Goal: Task Accomplishment & Management: Use online tool/utility

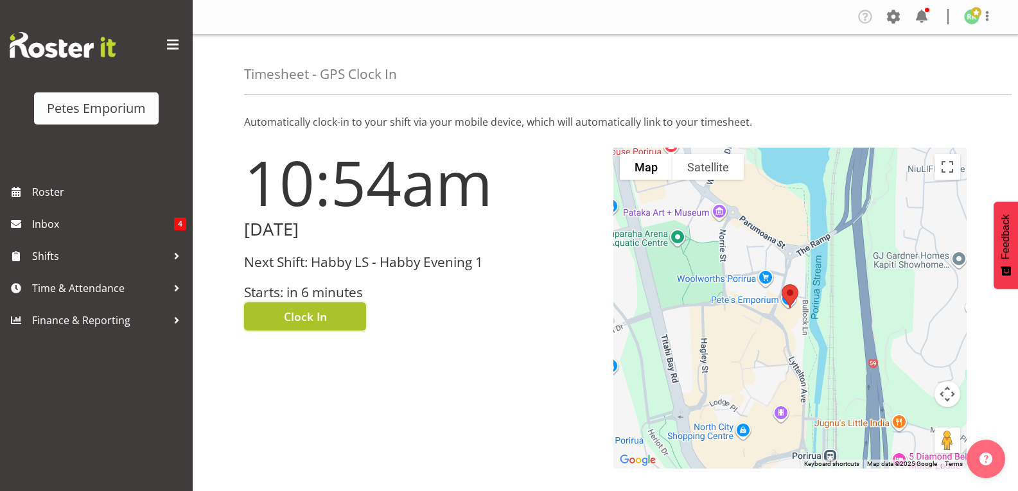
click at [330, 318] on button "Clock In" at bounding box center [305, 316] width 122 height 28
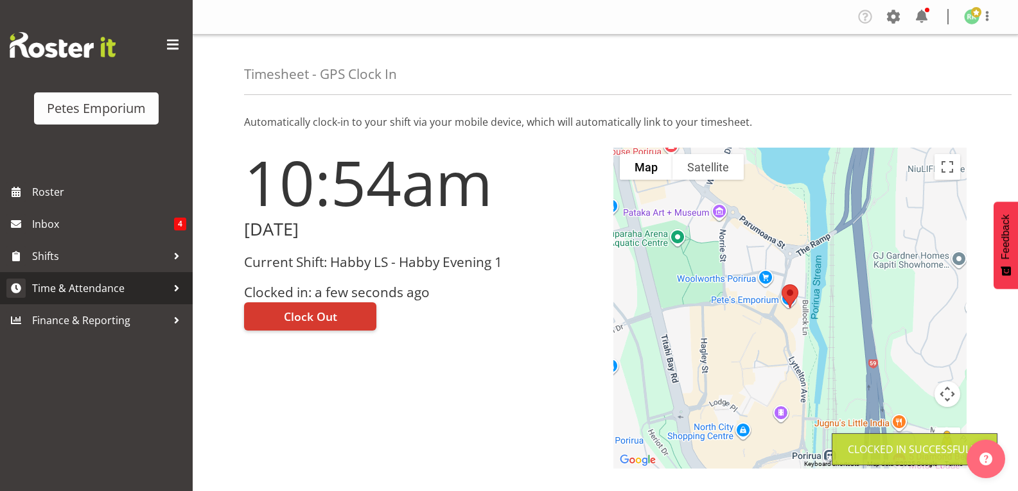
click at [122, 283] on span "Time & Attendance" at bounding box center [99, 288] width 135 height 19
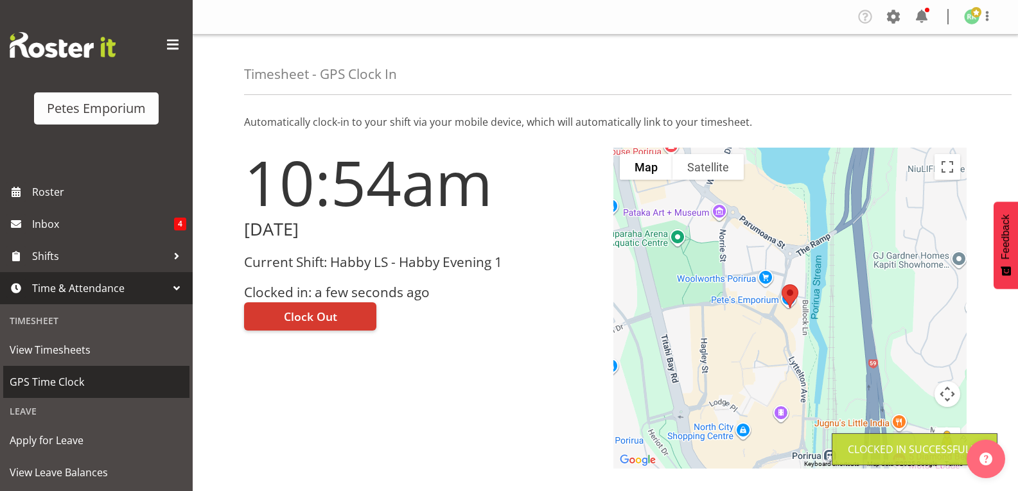
click at [79, 389] on span "GPS Time Clock" at bounding box center [96, 381] width 173 height 19
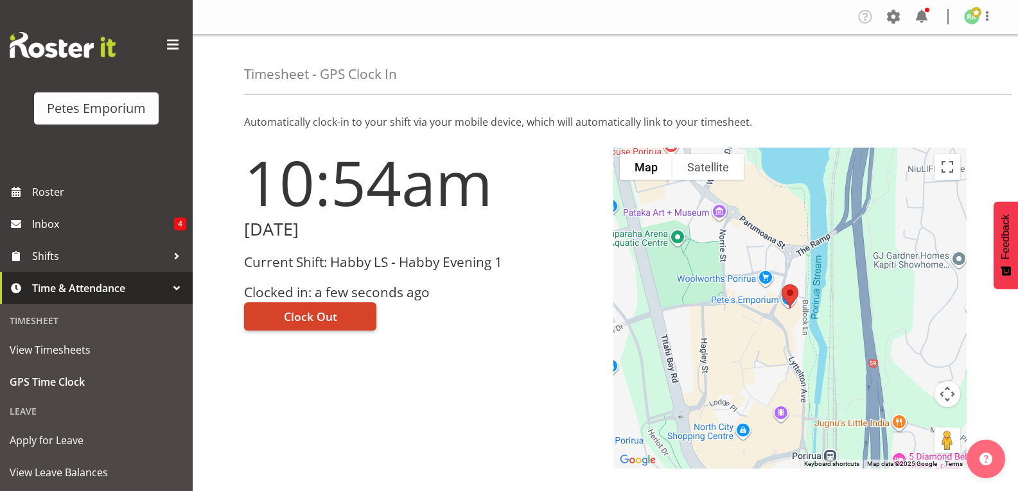
click at [295, 320] on span "Clock Out" at bounding box center [310, 316] width 53 height 17
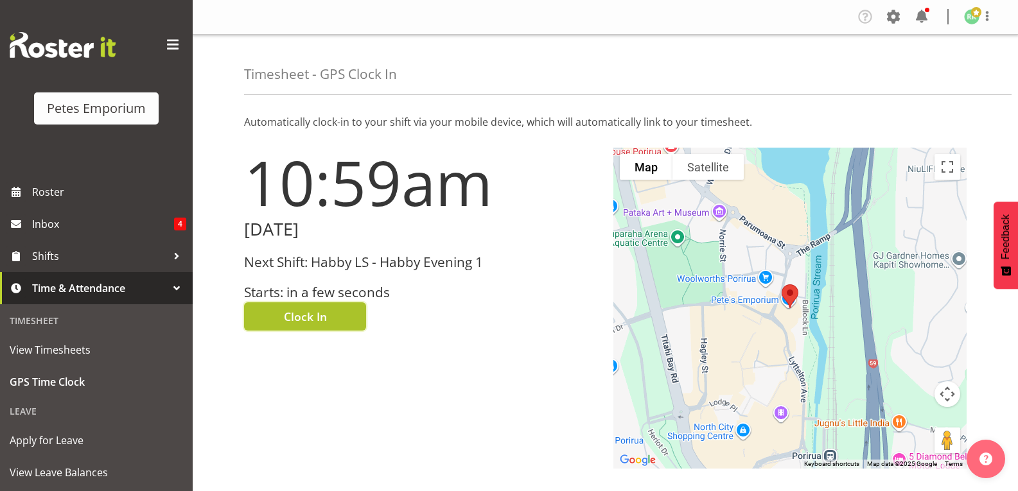
click at [322, 320] on span "Clock In" at bounding box center [305, 316] width 43 height 17
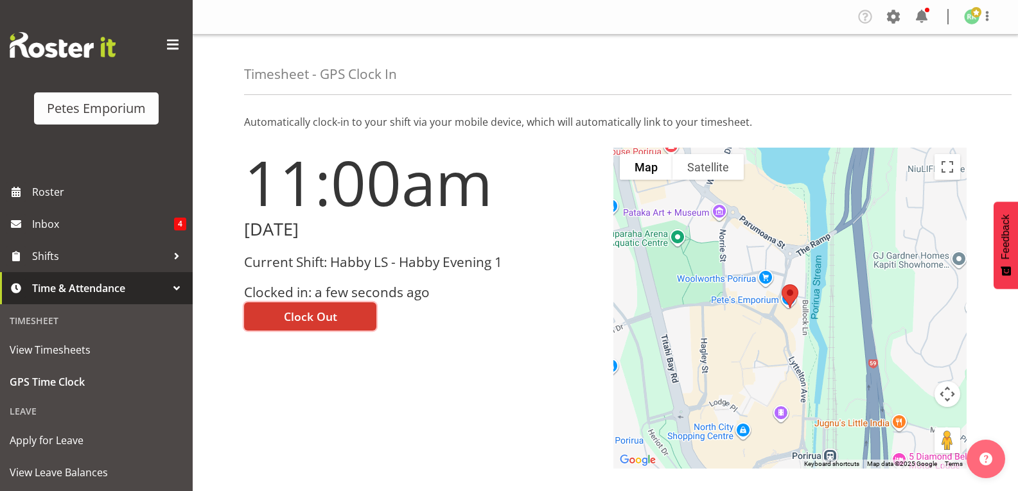
click at [975, 17] on span at bounding box center [976, 12] width 10 height 10
click at [915, 70] on link "Log Out" at bounding box center [932, 67] width 123 height 23
